Goal: Information Seeking & Learning: Learn about a topic

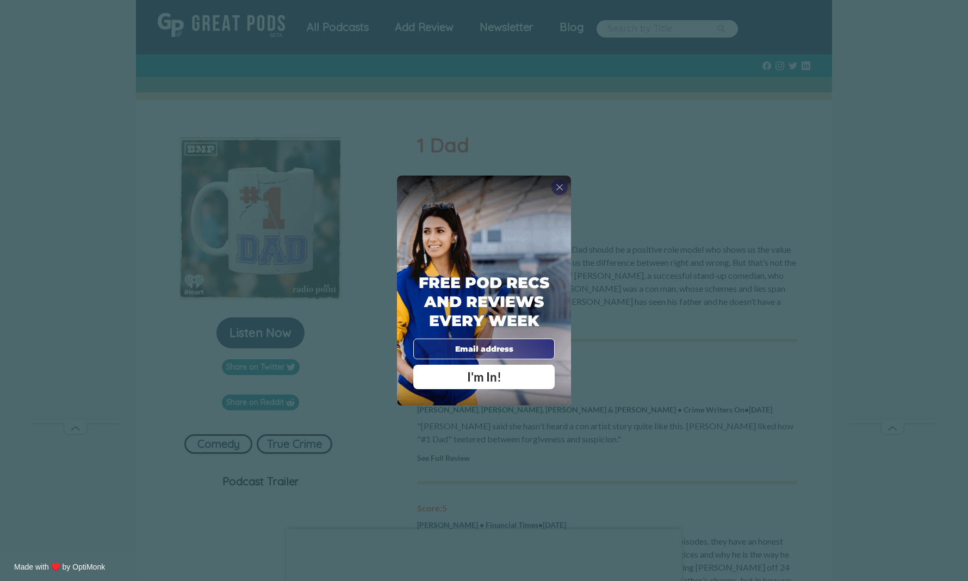
click at [560, 188] on span "X" at bounding box center [560, 187] width 8 height 11
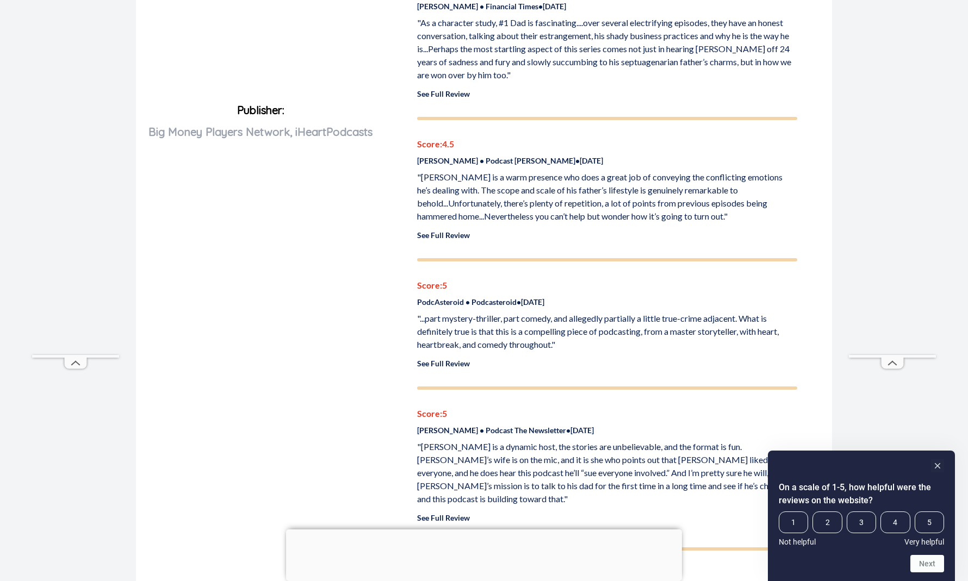
scroll to position [523, 0]
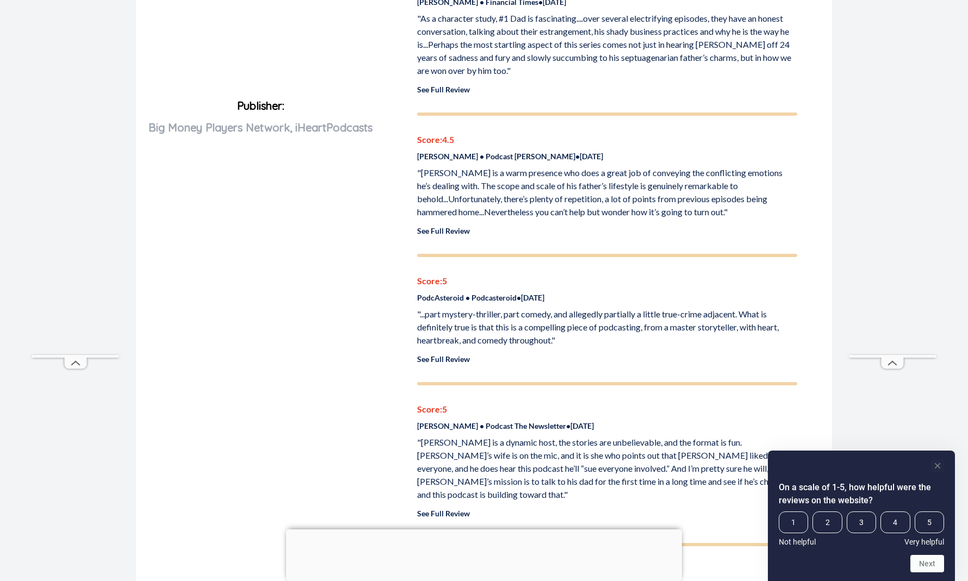
click at [935, 465] on rect "Hide survey" at bounding box center [937, 465] width 13 height 13
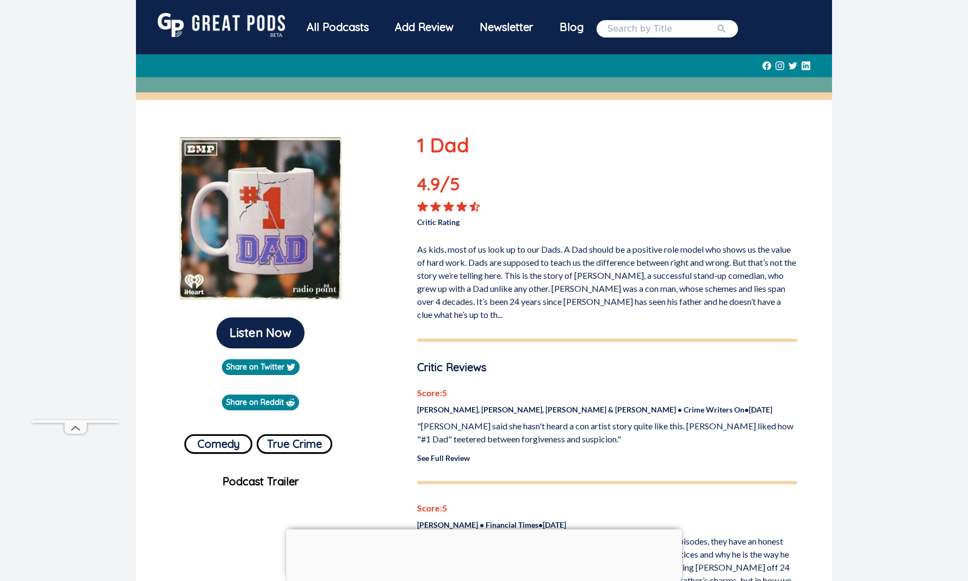
scroll to position [0, 0]
click at [342, 26] on div "All Podcasts" at bounding box center [338, 27] width 88 height 28
click at [289, 450] on button "True Crime" at bounding box center [295, 444] width 76 height 20
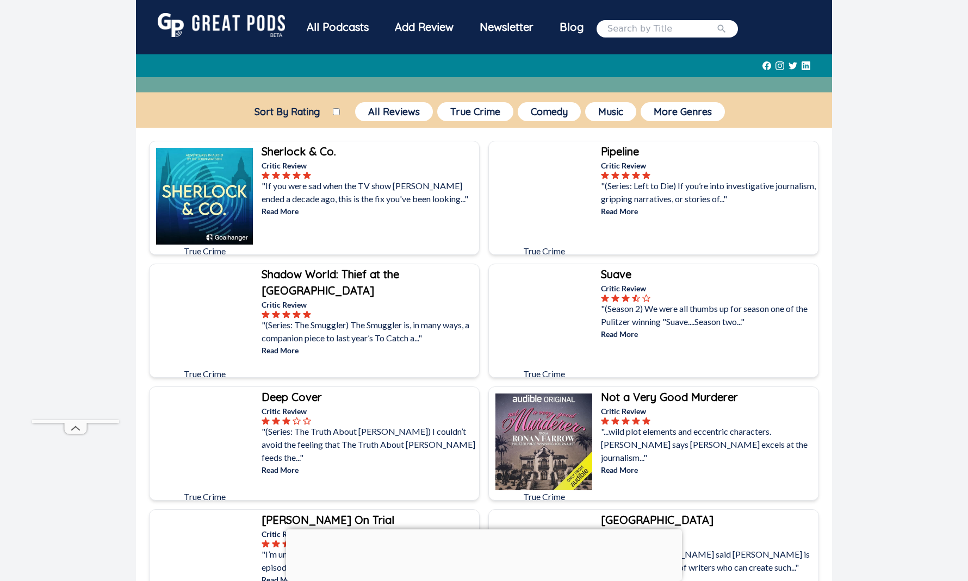
scroll to position [1, 0]
